Goal: Task Accomplishment & Management: Complete application form

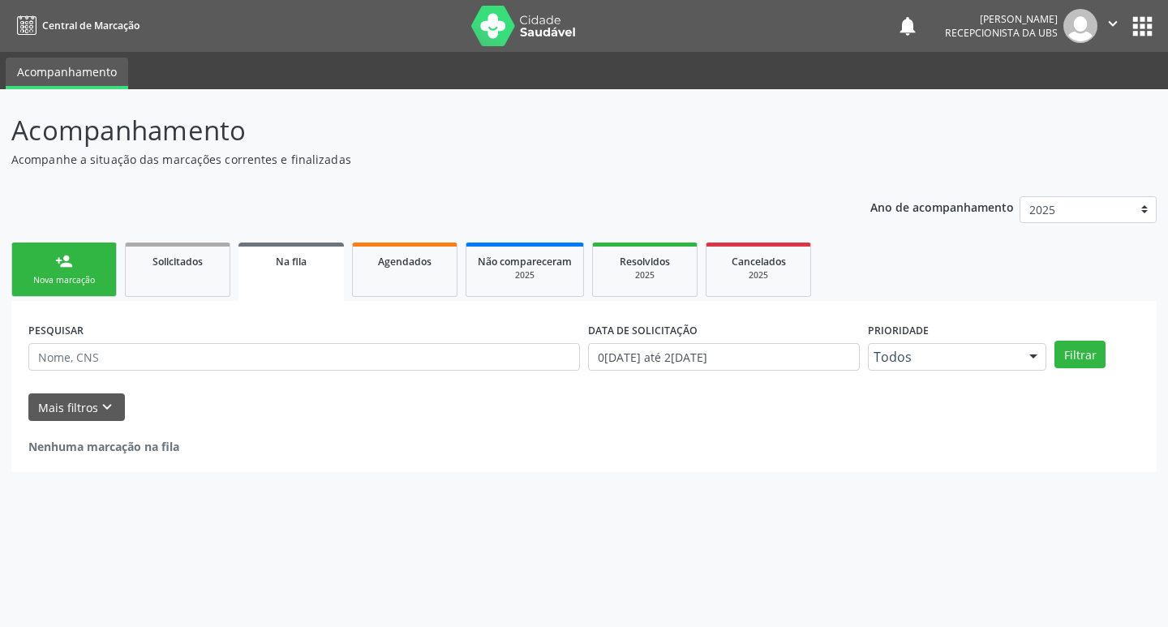
click at [67, 277] on div "Nova marcação" at bounding box center [64, 280] width 81 height 12
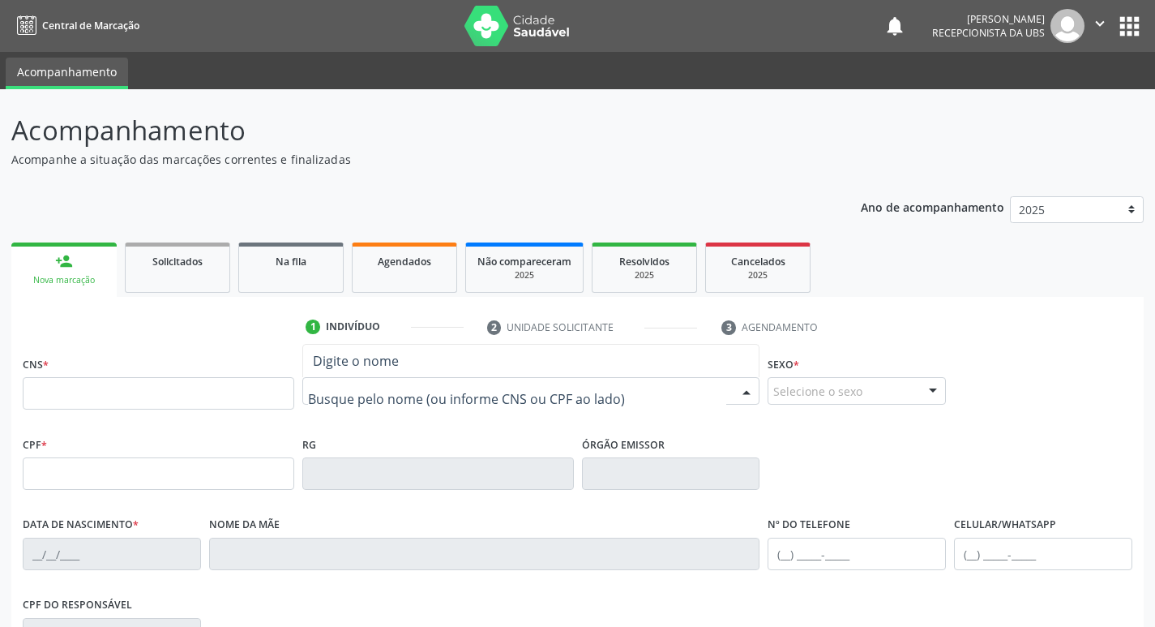
drag, startPoint x: 339, startPoint y: 395, endPoint x: 338, endPoint y: 384, distance: 10.6
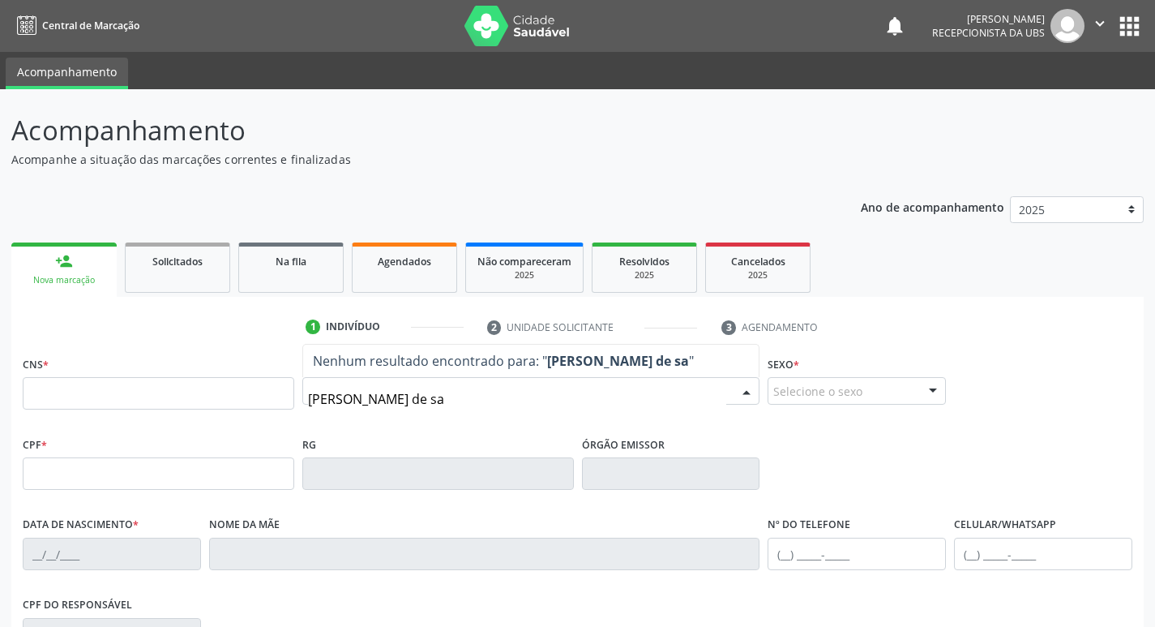
type input "[PERSON_NAME] de sa"
click at [752, 398] on div at bounding box center [747, 392] width 24 height 28
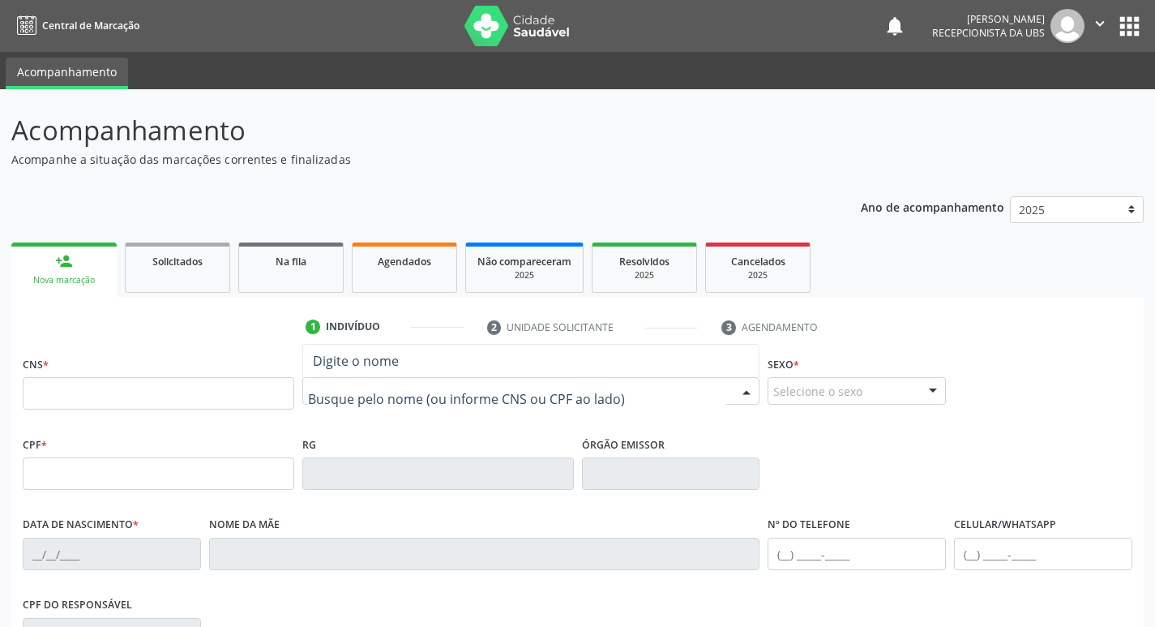
click at [683, 396] on div at bounding box center [531, 391] width 458 height 28
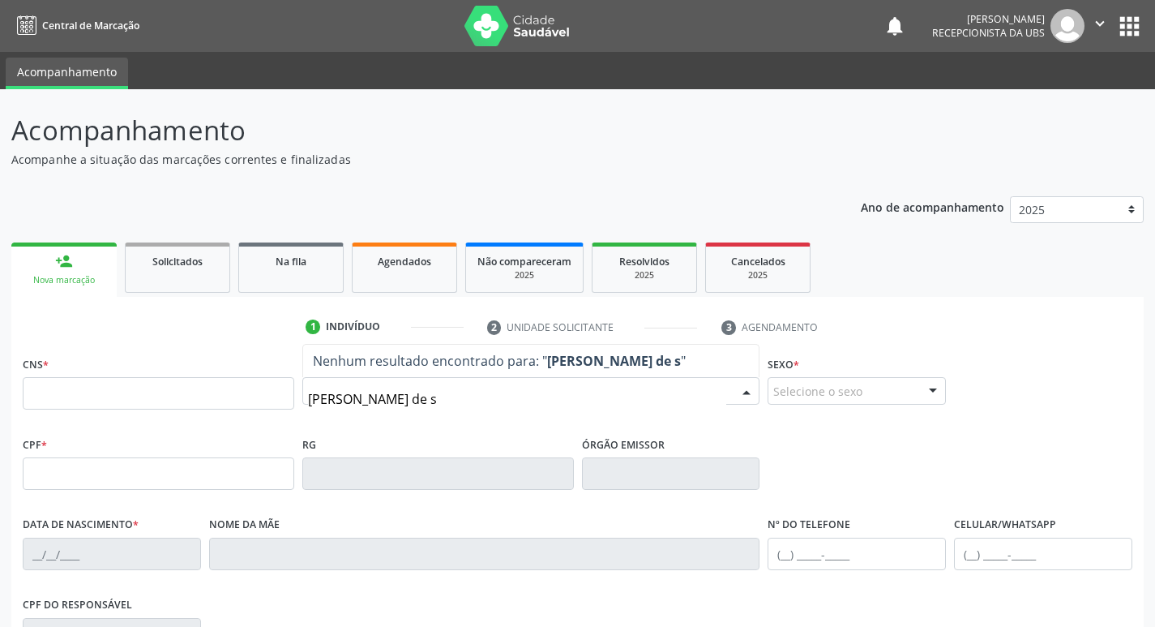
type input "[PERSON_NAME] de sa"
click at [598, 371] on span "Nenhum resultado encontrado para: " [PERSON_NAME] de sa "" at bounding box center [531, 361] width 456 height 32
click at [689, 355] on strong "[PERSON_NAME] de sa" at bounding box center [618, 361] width 142 height 18
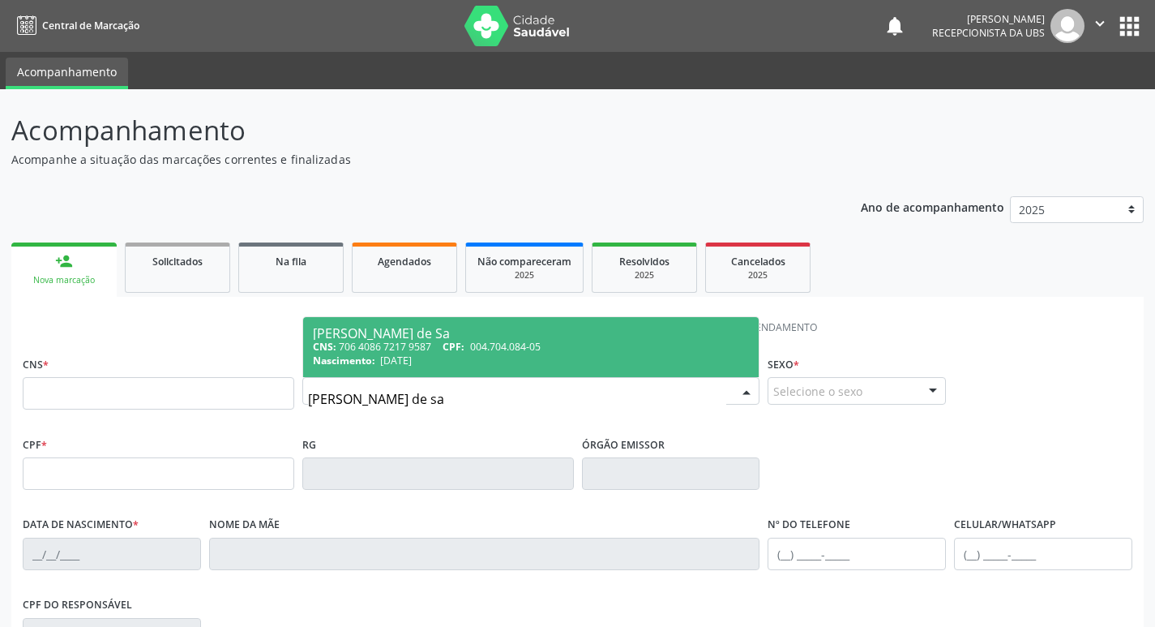
drag, startPoint x: 456, startPoint y: 396, endPoint x: 289, endPoint y: 399, distance: 166.2
click at [289, 399] on div "CNS * Nome * [PERSON_NAME] de sa [PERSON_NAME] de Sa CNS: 706 4086 7217 9587 CP…" at bounding box center [578, 392] width 1118 height 80
click at [409, 329] on div "[PERSON_NAME] de Sa" at bounding box center [531, 333] width 437 height 13
type input "706 4086 7217 9587"
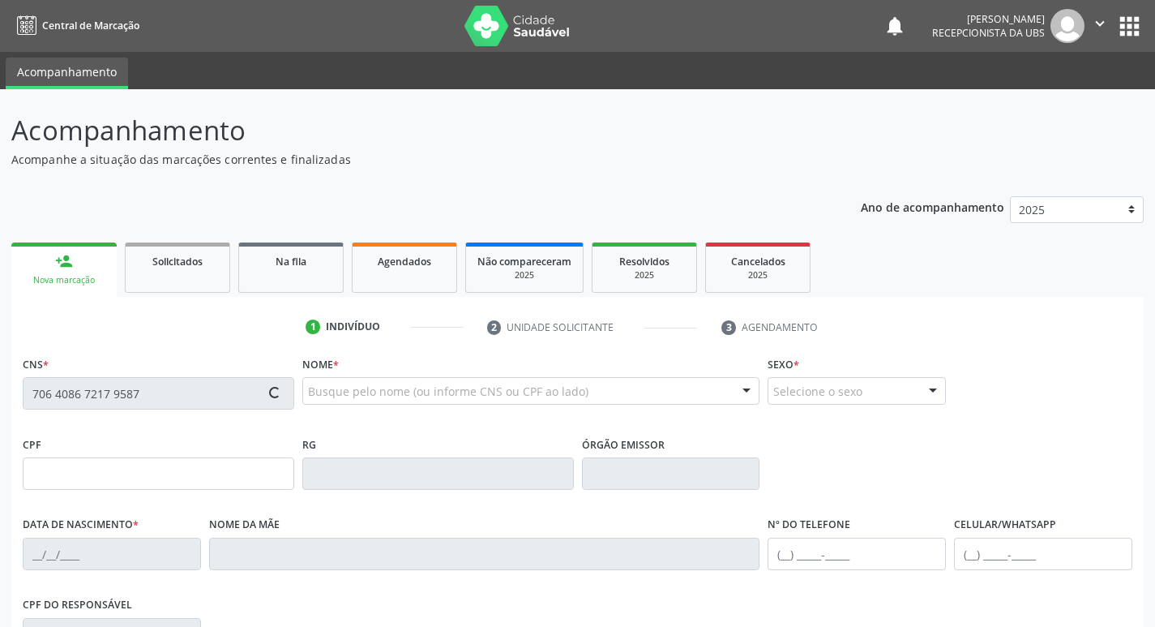
type input "[DATE]"
type input "[PHONE_NUMBER]"
type input "65"
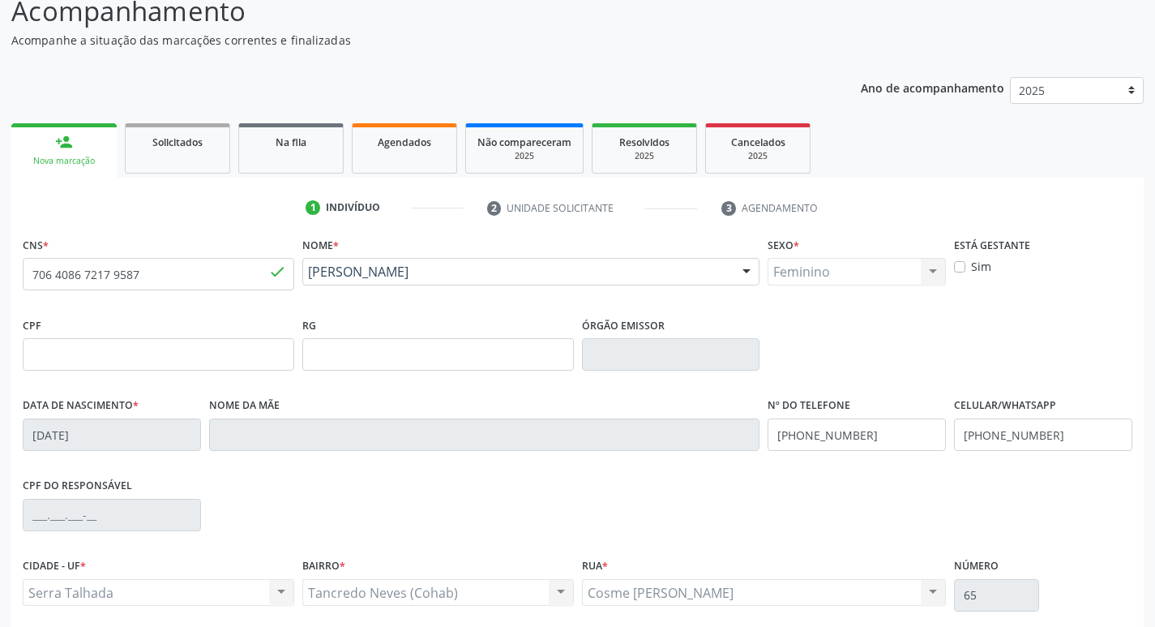
scroll to position [252, 0]
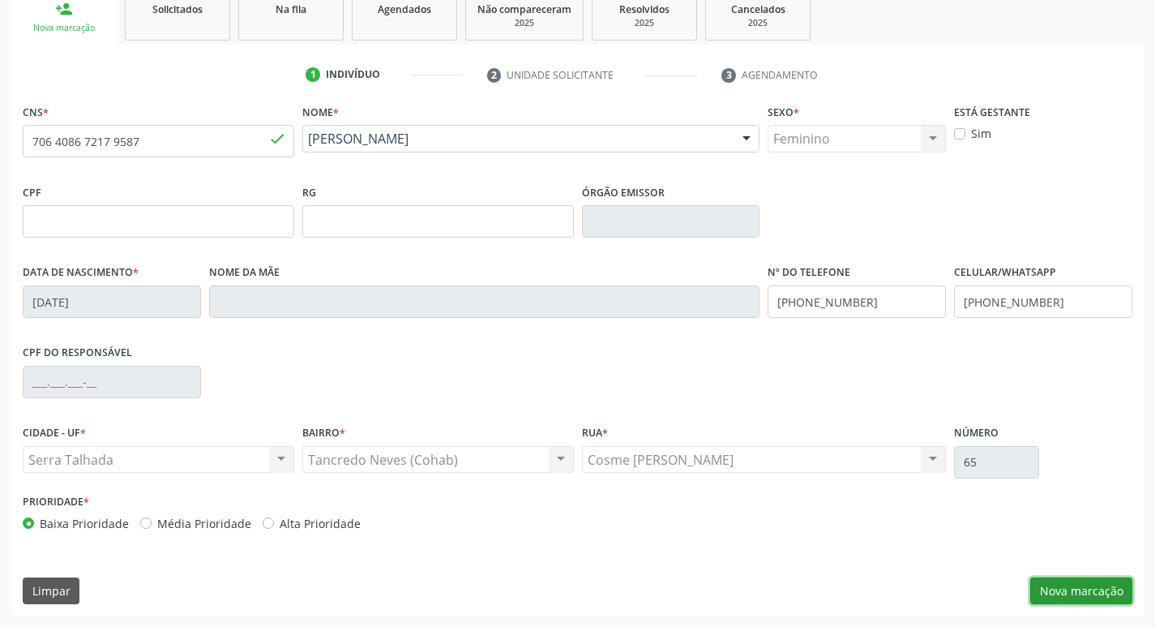
click at [1069, 589] on button "Nova marcação" at bounding box center [1082, 591] width 102 height 28
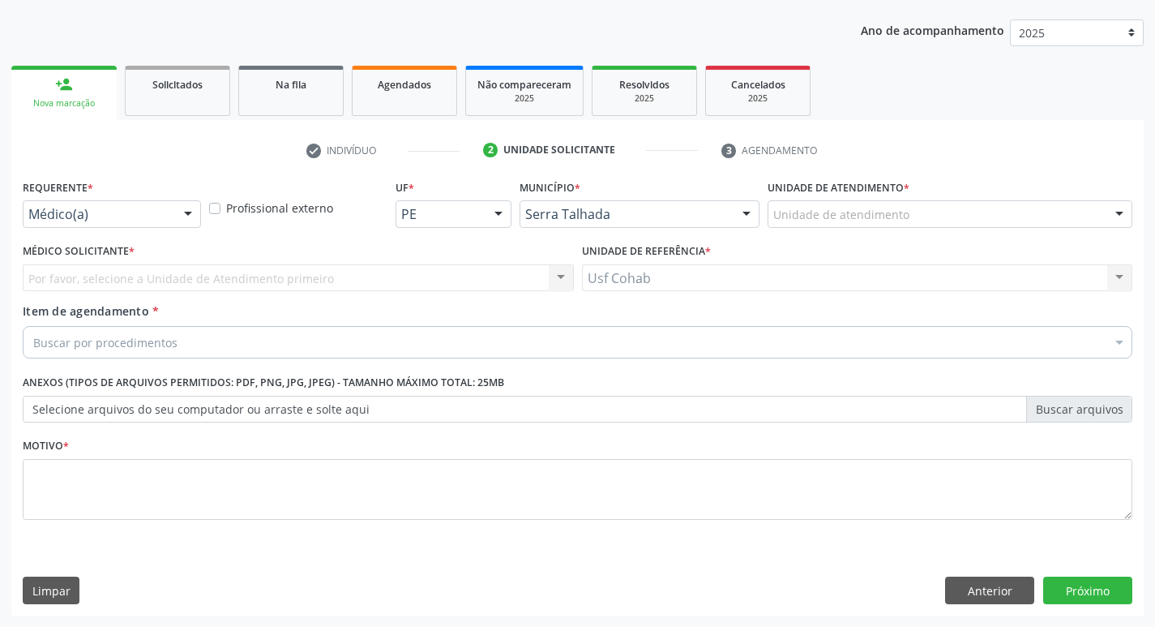
scroll to position [177, 0]
click at [861, 225] on div "Unidade de atendimento" at bounding box center [950, 214] width 365 height 28
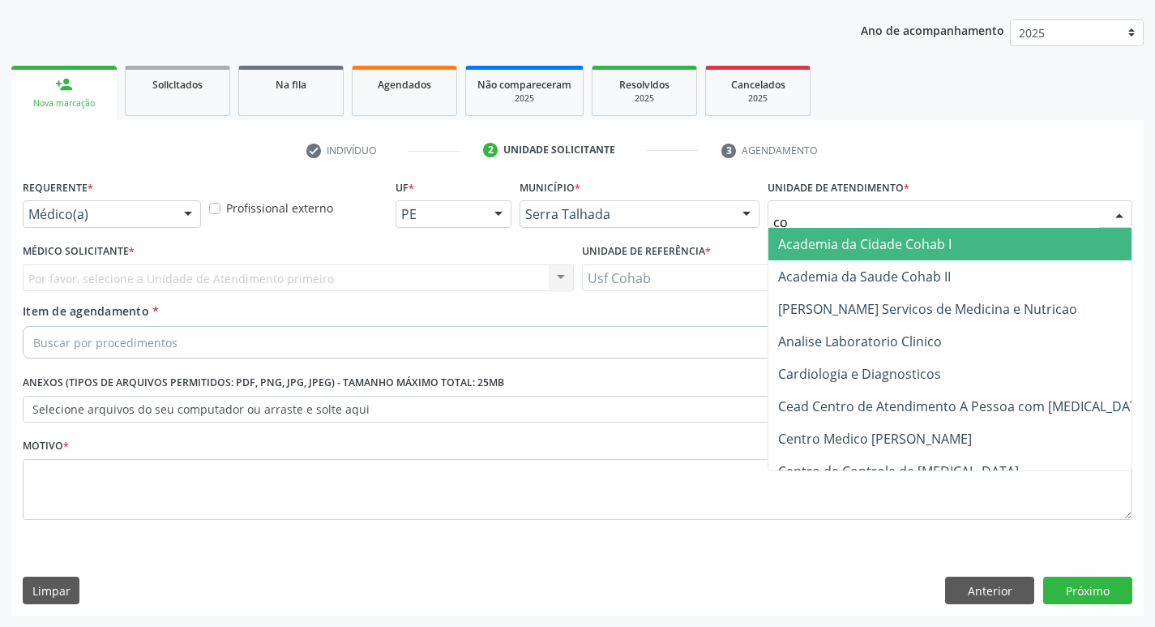
type input "coh"
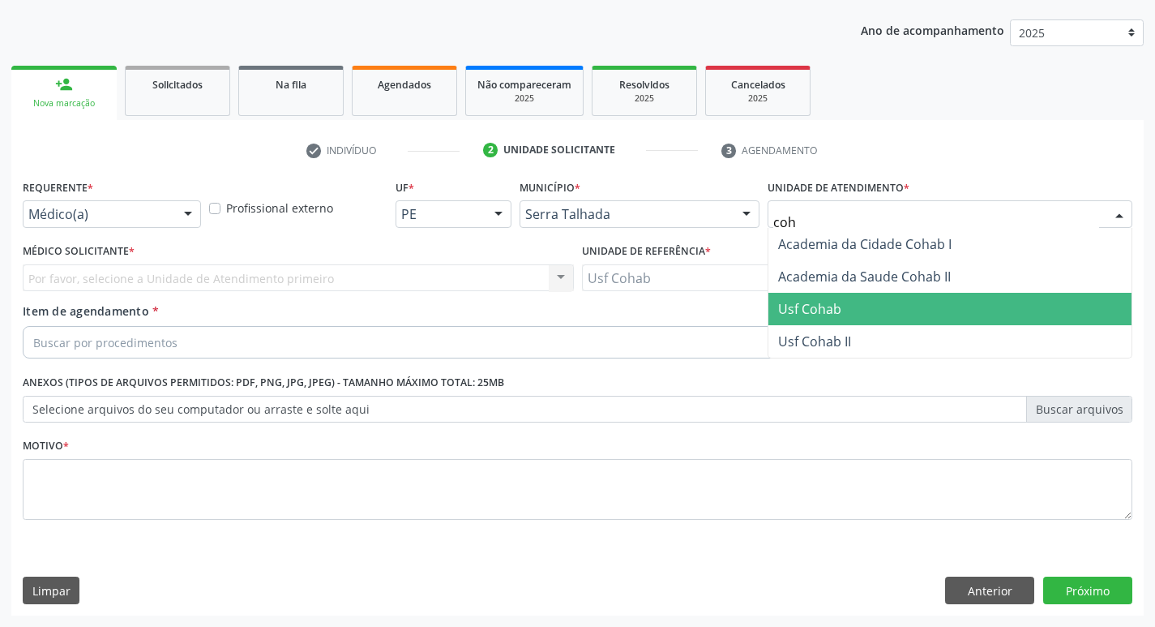
click at [827, 304] on span "Usf Cohab" at bounding box center [809, 309] width 63 height 18
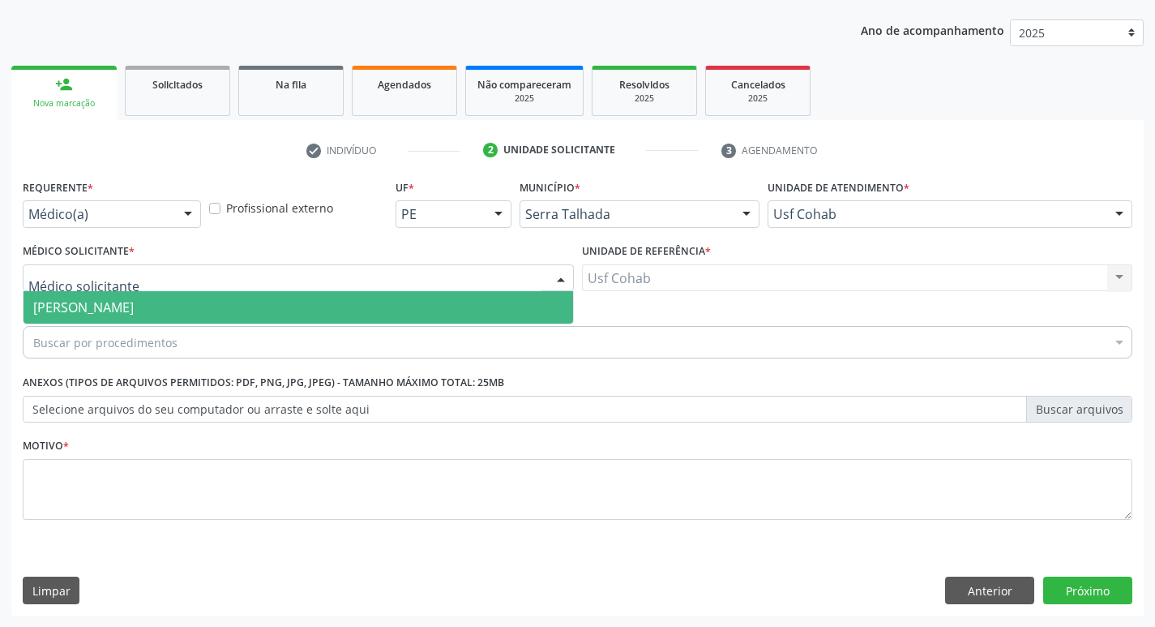
click at [426, 281] on div at bounding box center [298, 278] width 551 height 28
click at [391, 300] on span "[PERSON_NAME]" at bounding box center [299, 307] width 550 height 32
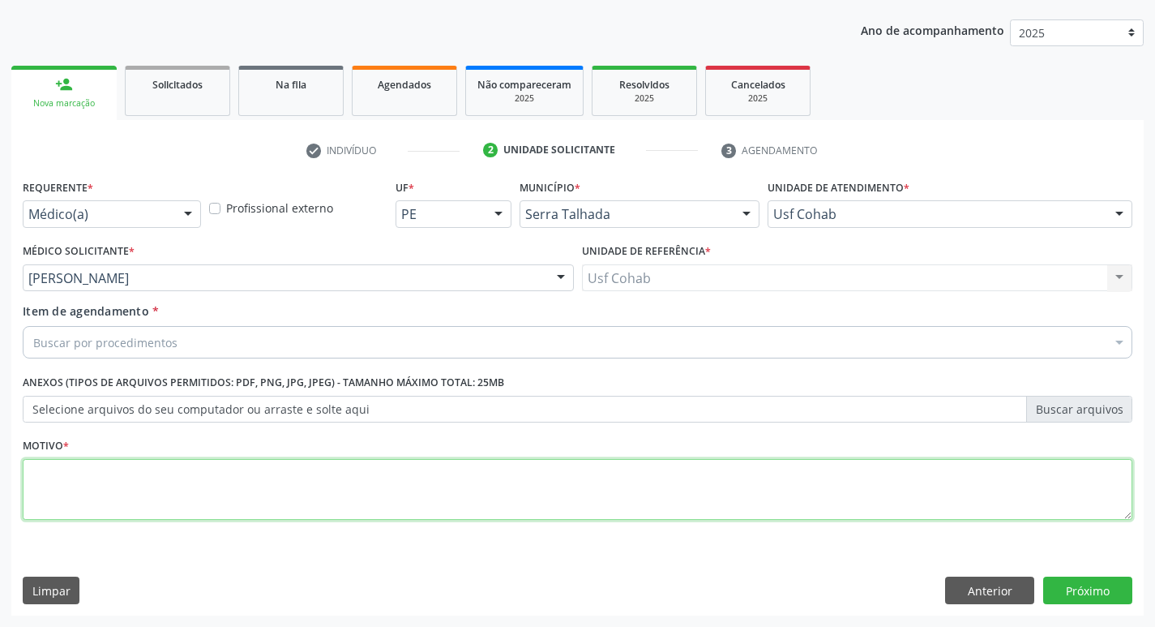
click at [311, 472] on textarea at bounding box center [578, 490] width 1110 height 62
type textarea "-"
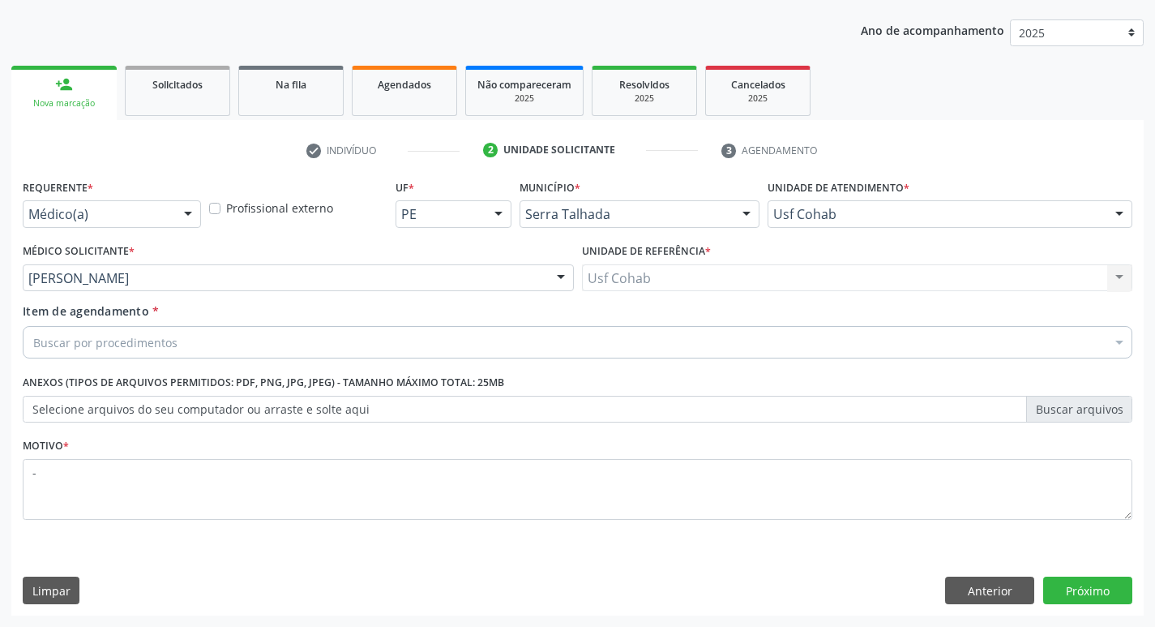
click at [322, 341] on div "Buscar por procedimentos" at bounding box center [578, 342] width 1110 height 32
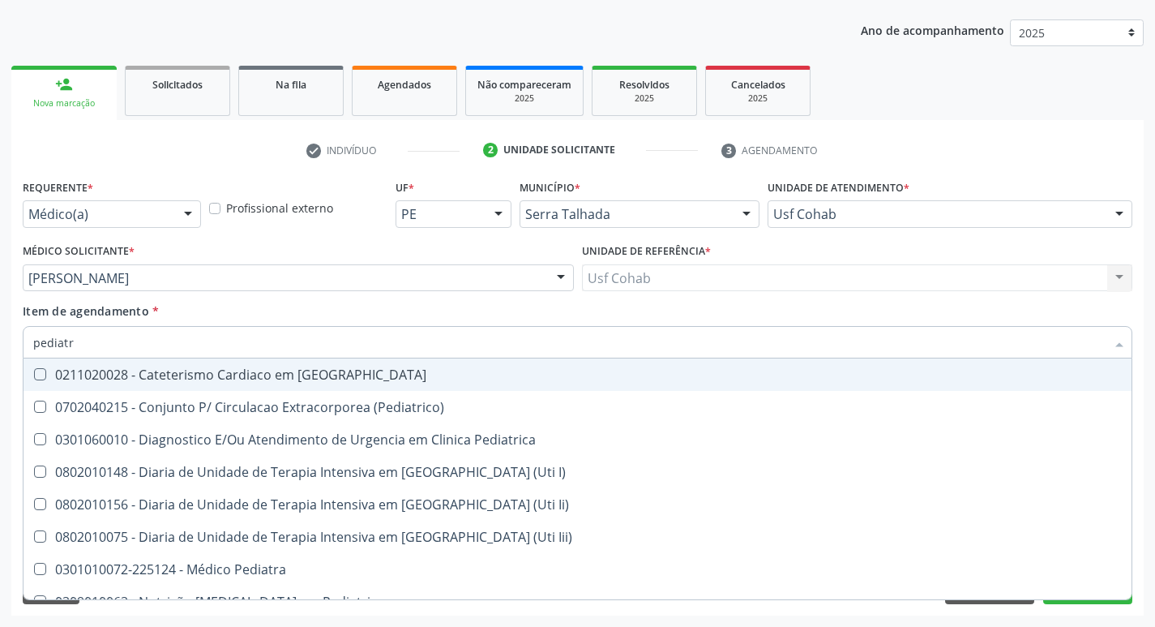
type input "pediatra"
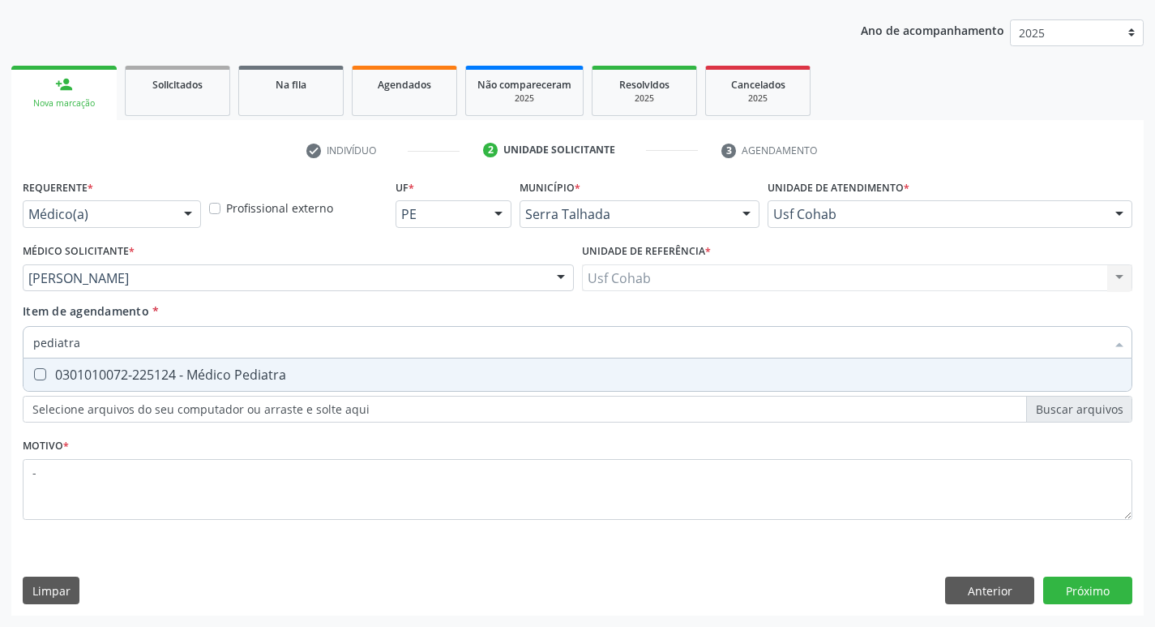
click at [319, 378] on div "0301010072-225124 - Médico Pediatra" at bounding box center [577, 374] width 1089 height 13
checkbox Pediatra "true"
click at [1079, 590] on div "Requerente * Médico(a) Médico(a) Enfermeiro(a) Paciente Nenhum resultado encont…" at bounding box center [577, 395] width 1133 height 440
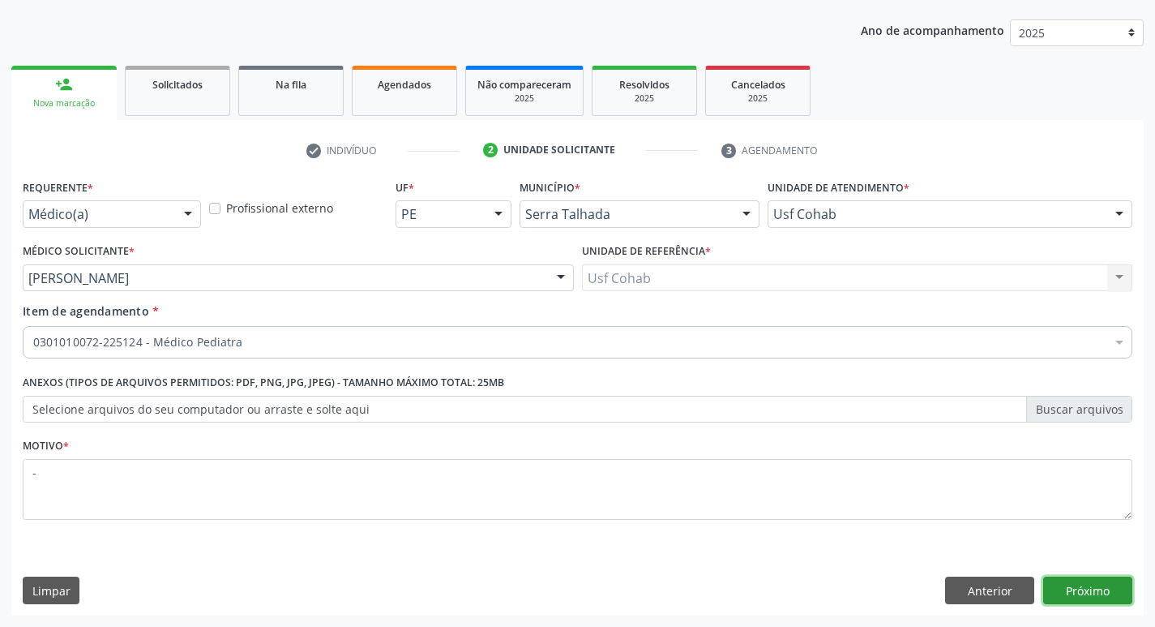
click at [1101, 585] on button "Próximo" at bounding box center [1087, 590] width 89 height 28
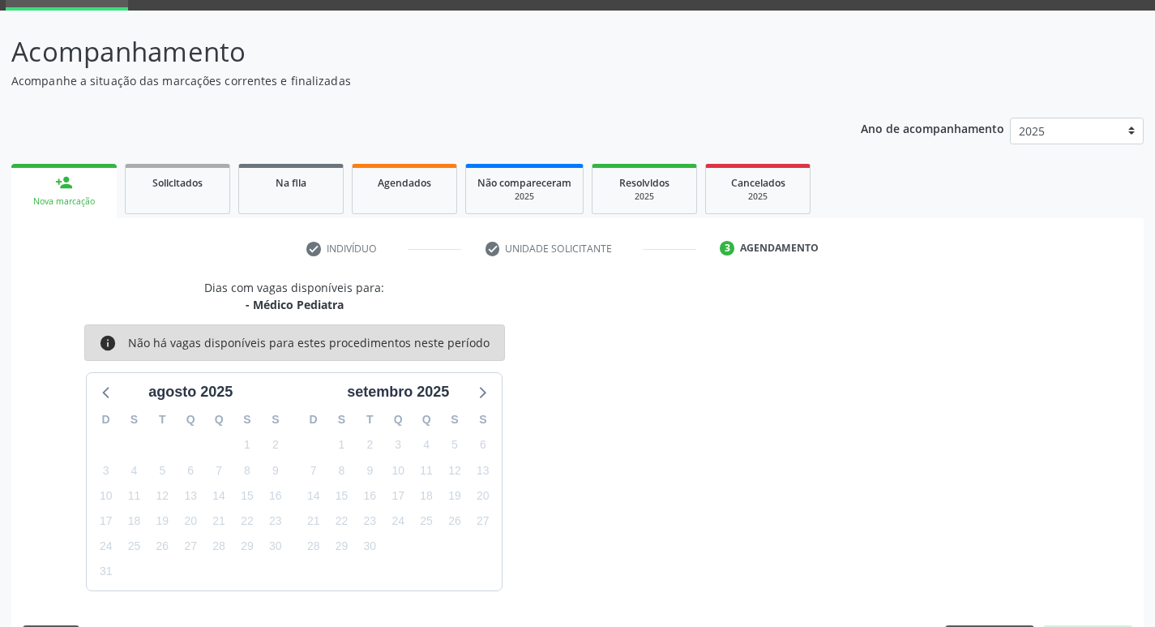
scroll to position [126, 0]
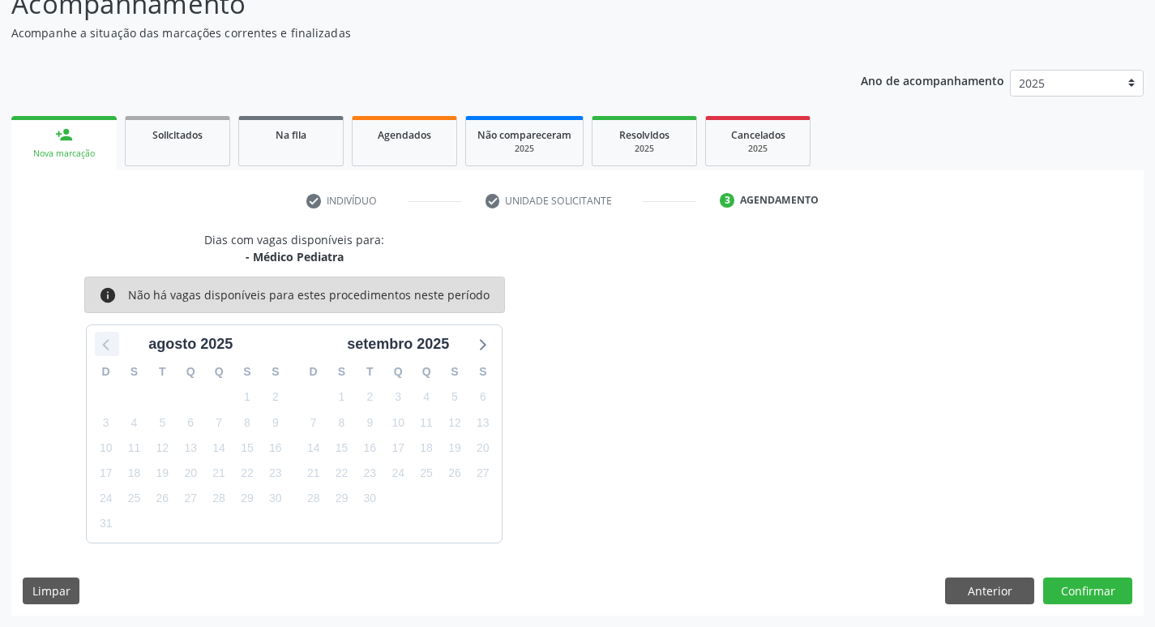
click at [98, 342] on icon at bounding box center [106, 343] width 21 height 21
click at [480, 341] on icon at bounding box center [481, 343] width 21 height 21
click at [85, 155] on div "Nova marcação" at bounding box center [64, 154] width 83 height 12
